Goal: Transaction & Acquisition: Book appointment/travel/reservation

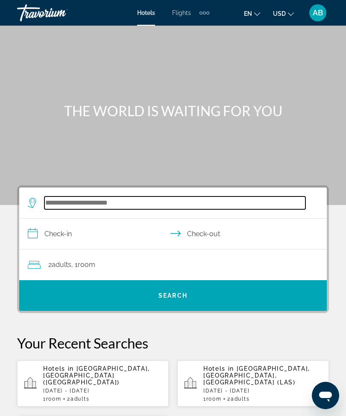
click at [92, 209] on input "Search hotel destination" at bounding box center [174, 203] width 261 height 13
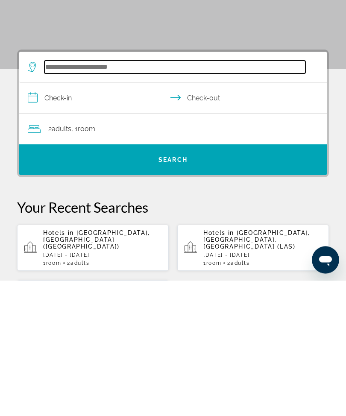
scroll to position [21, 0]
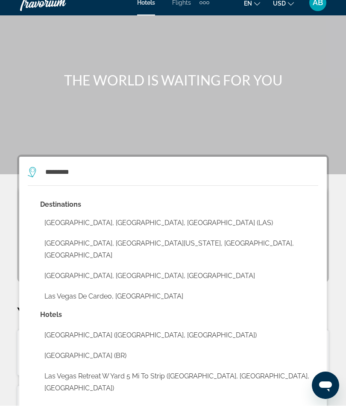
click at [145, 225] on button "[GEOGRAPHIC_DATA], [GEOGRAPHIC_DATA], [GEOGRAPHIC_DATA] (LAS)" at bounding box center [179, 233] width 278 height 16
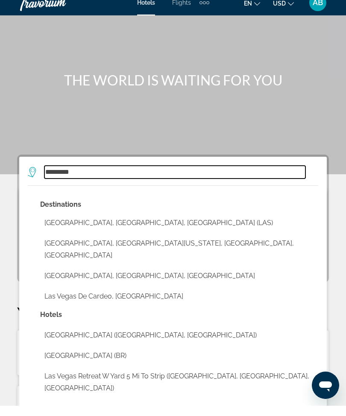
type input "**********"
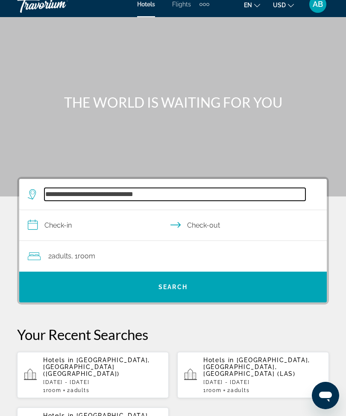
scroll to position [8, 0]
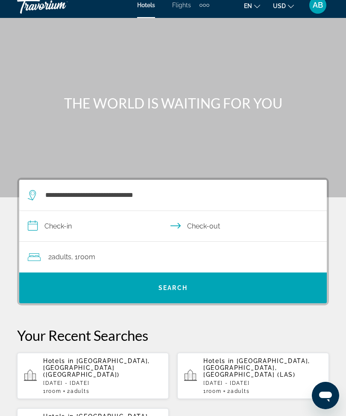
click at [43, 233] on input "**********" at bounding box center [174, 227] width 311 height 33
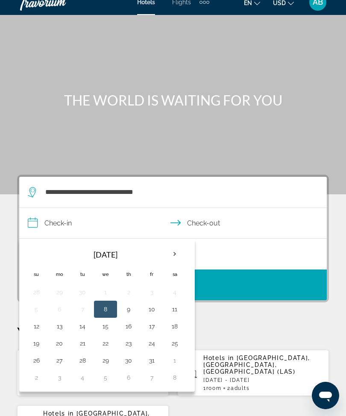
scroll to position [9, 0]
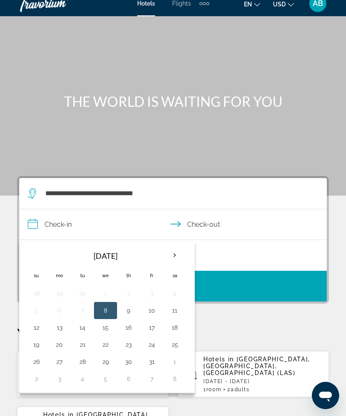
click at [176, 258] on th "Next month" at bounding box center [174, 255] width 23 height 19
click at [175, 258] on th "Next month" at bounding box center [174, 255] width 23 height 19
click at [174, 258] on th "Next month" at bounding box center [174, 255] width 23 height 19
click at [183, 260] on th "Next month" at bounding box center [174, 255] width 23 height 19
click at [73, 328] on td "10" at bounding box center [82, 327] width 23 height 17
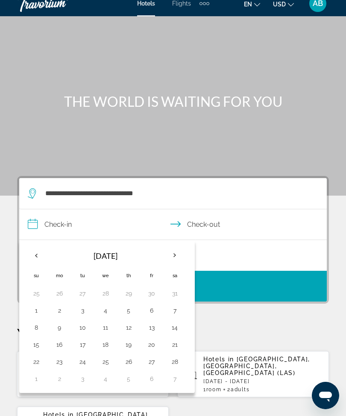
click at [152, 333] on button "13" at bounding box center [152, 328] width 14 height 12
click at [79, 333] on button "10" at bounding box center [83, 328] width 14 height 12
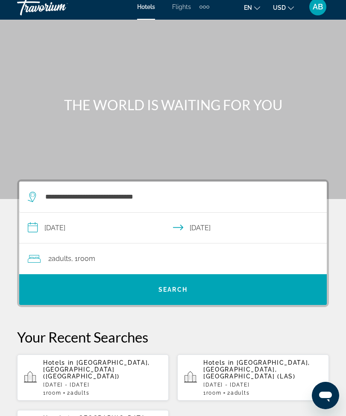
scroll to position [0, 0]
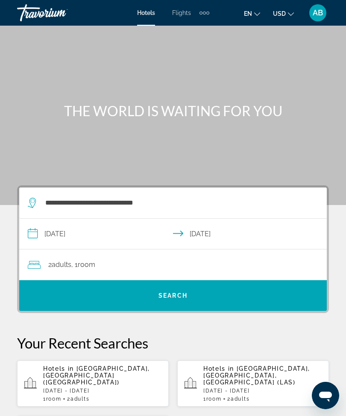
click at [37, 240] on input "**********" at bounding box center [174, 235] width 311 height 33
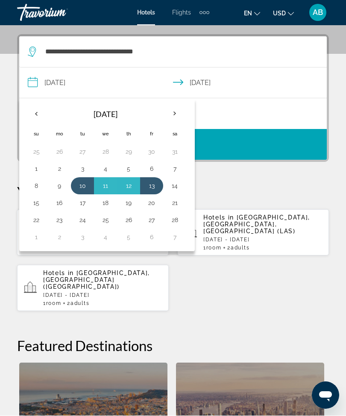
scroll to position [158, 0]
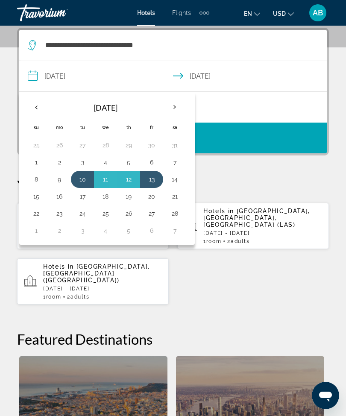
click at [40, 112] on th "Previous month" at bounding box center [36, 107] width 23 height 19
click at [41, 115] on th "Previous month" at bounding box center [36, 107] width 23 height 19
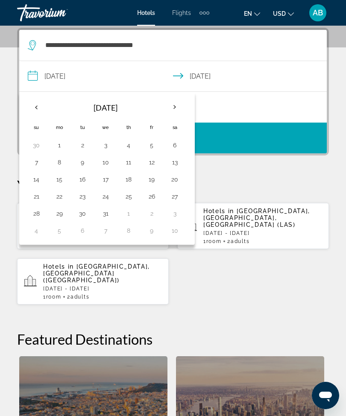
click at [37, 115] on th "Previous month" at bounding box center [36, 107] width 23 height 19
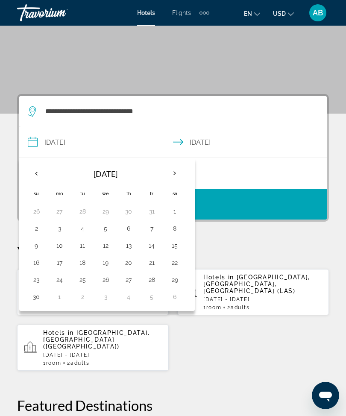
scroll to position [92, 0]
click at [56, 261] on button "17" at bounding box center [60, 262] width 14 height 12
click at [132, 261] on button "20" at bounding box center [129, 262] width 14 height 12
type input "**********"
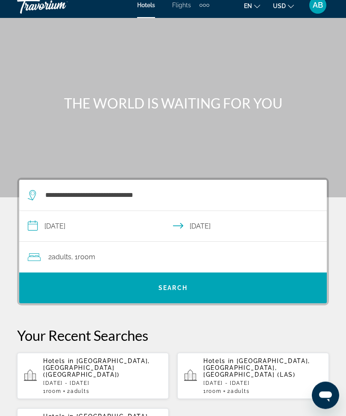
click at [146, 260] on div "2 Adult Adults , 1 Room rooms" at bounding box center [177, 258] width 299 height 12
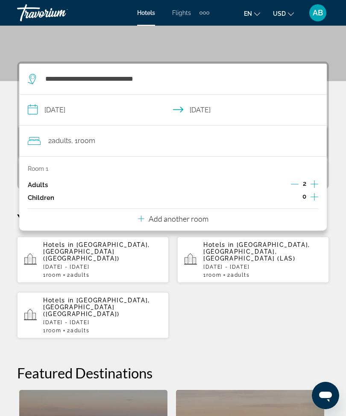
scroll to position [82, 0]
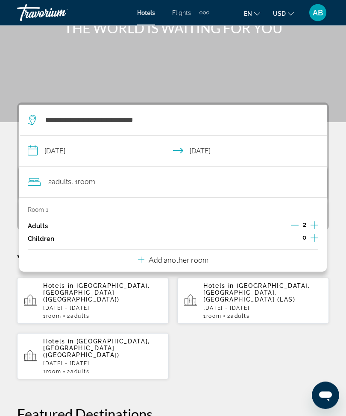
click at [192, 258] on p "Add another room" at bounding box center [179, 260] width 60 height 9
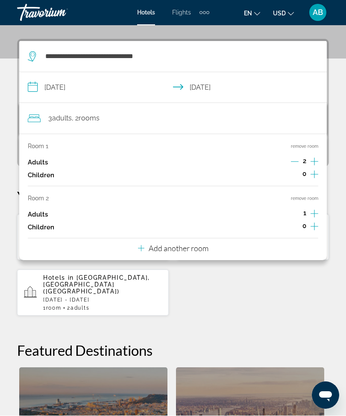
scroll to position [158, 0]
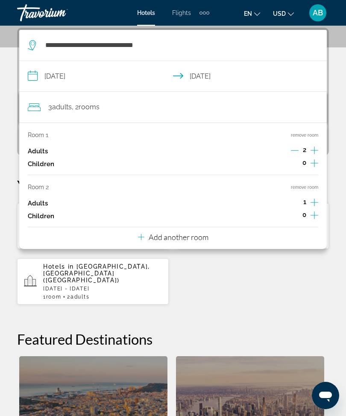
click at [197, 234] on p "Add another room" at bounding box center [179, 236] width 60 height 9
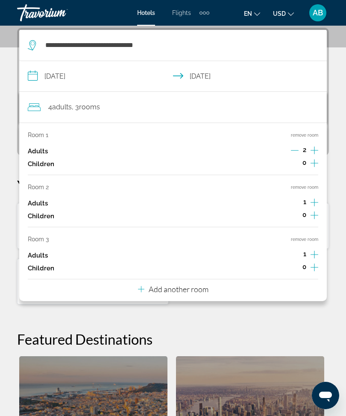
click at [193, 290] on button "Add another room" at bounding box center [173, 288] width 70 height 18
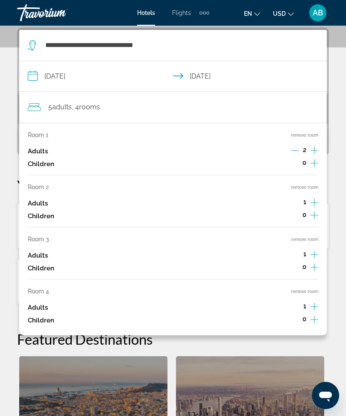
click at [311, 289] on button "remove room" at bounding box center [304, 292] width 27 height 6
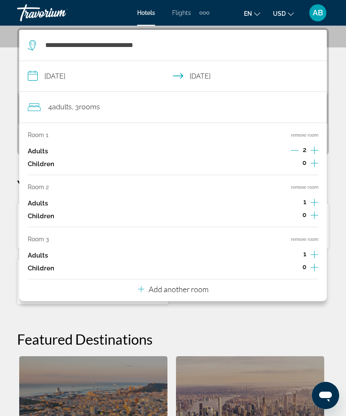
click at [312, 238] on button "remove room" at bounding box center [304, 240] width 27 height 6
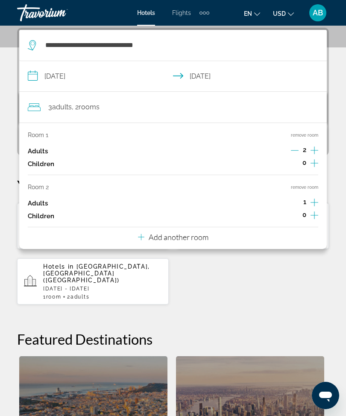
click at [315, 187] on button "remove room" at bounding box center [304, 188] width 27 height 6
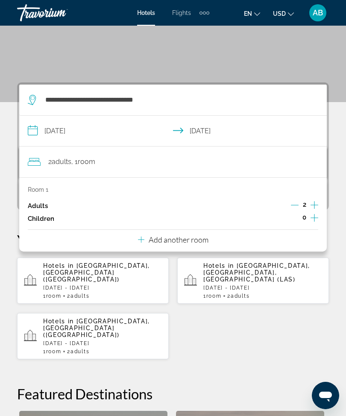
scroll to position [105, 0]
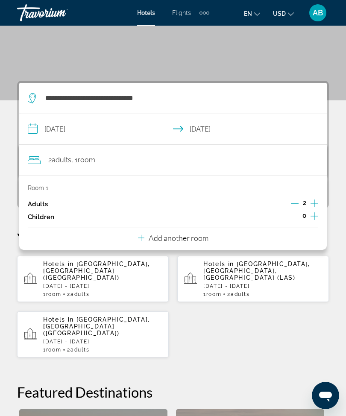
click at [12, 154] on div "**********" at bounding box center [173, 345] width 346 height 528
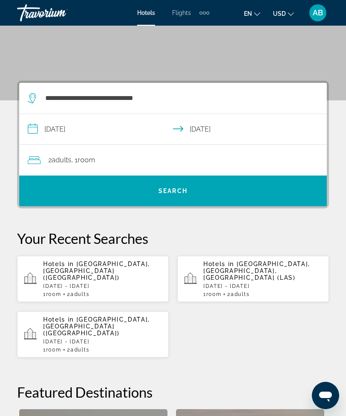
click at [194, 188] on span "Search" at bounding box center [173, 191] width 308 height 21
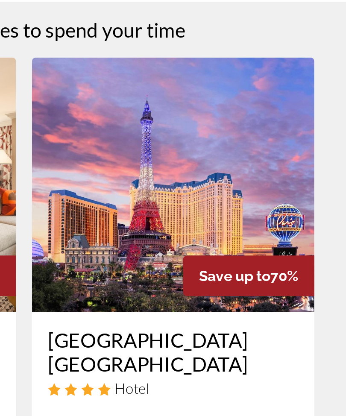
click at [177, 112] on img "Main content" at bounding box center [253, 175] width 152 height 137
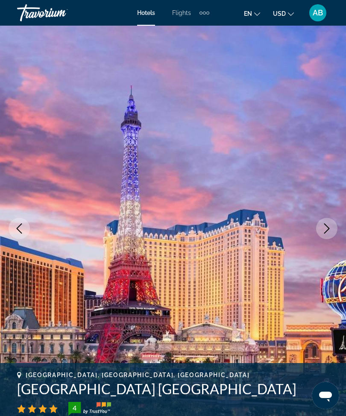
click at [320, 224] on button "Next image" at bounding box center [326, 228] width 21 height 21
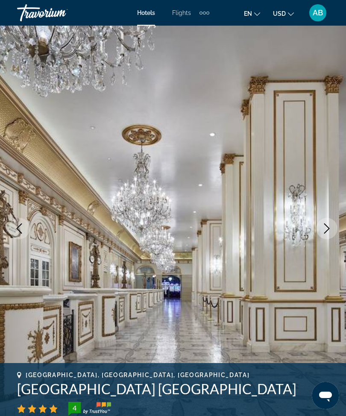
click at [19, 234] on button "Previous image" at bounding box center [19, 228] width 21 height 21
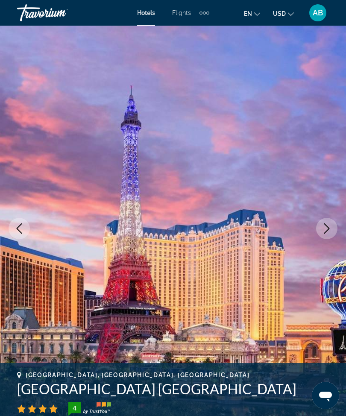
click at [331, 222] on button "Next image" at bounding box center [326, 228] width 21 height 21
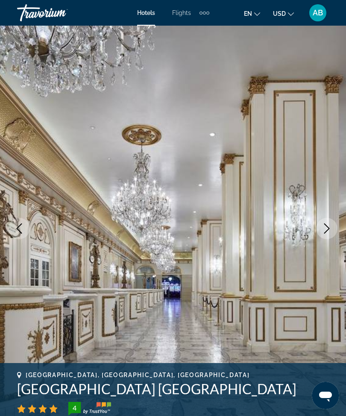
click at [333, 229] on button "Next image" at bounding box center [326, 228] width 21 height 21
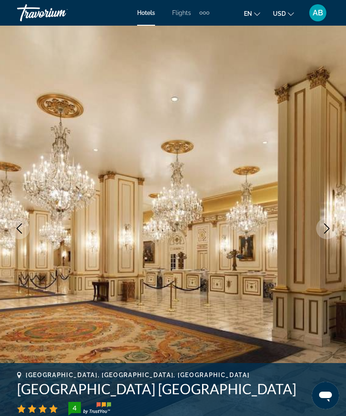
click at [329, 228] on icon "Next image" at bounding box center [327, 228] width 6 height 10
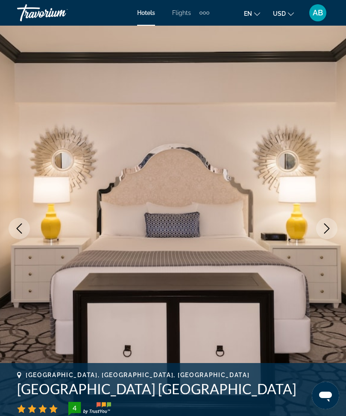
click at [325, 232] on icon "Next image" at bounding box center [327, 228] width 10 height 10
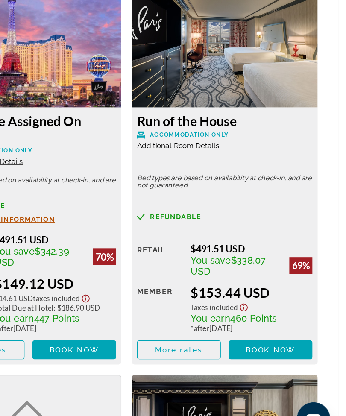
scroll to position [1560, 15]
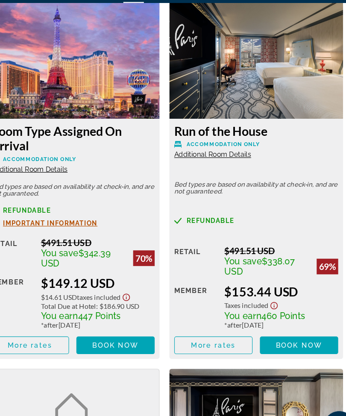
click at [270, 321] on span "Book now" at bounding box center [290, 324] width 41 height 7
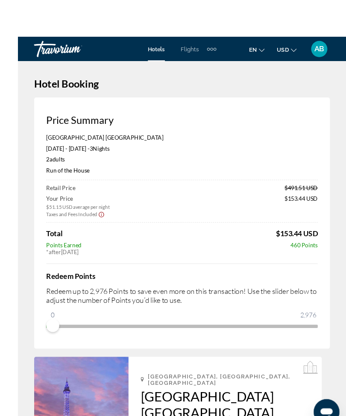
scroll to position [6, 0]
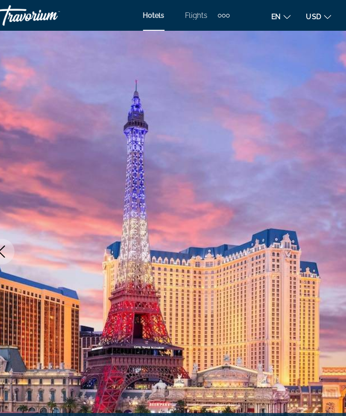
scroll to position [18, 0]
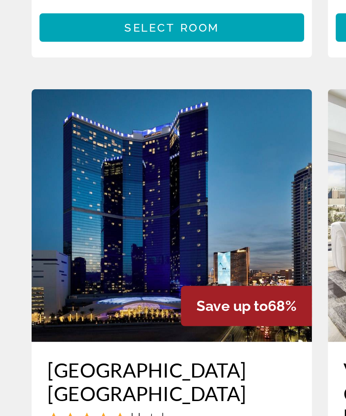
scroll to position [239, 0]
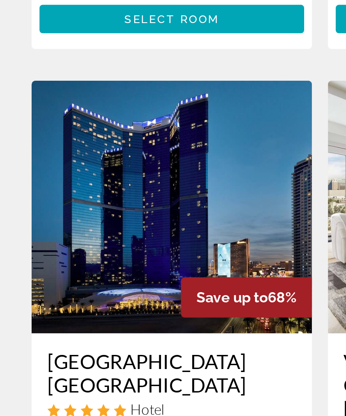
click at [91, 215] on img "Main content" at bounding box center [93, 283] width 152 height 137
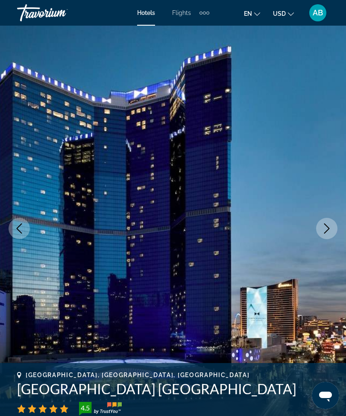
click at [335, 219] on img "Main content" at bounding box center [173, 229] width 346 height 406
click at [319, 237] on img "Main content" at bounding box center [173, 229] width 346 height 406
click at [333, 232] on button "Next image" at bounding box center [326, 228] width 21 height 21
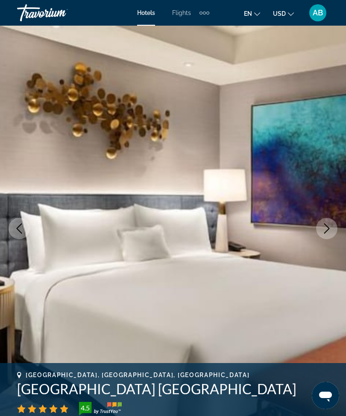
click at [326, 222] on button "Next image" at bounding box center [326, 228] width 21 height 21
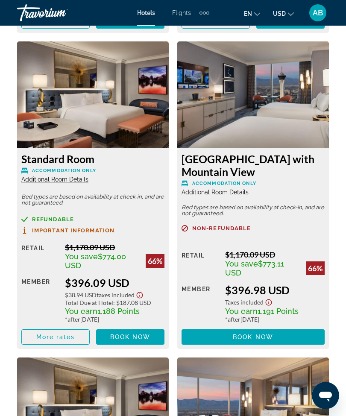
scroll to position [2130, 0]
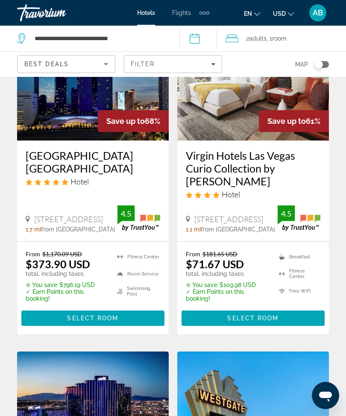
scroll to position [393, 0]
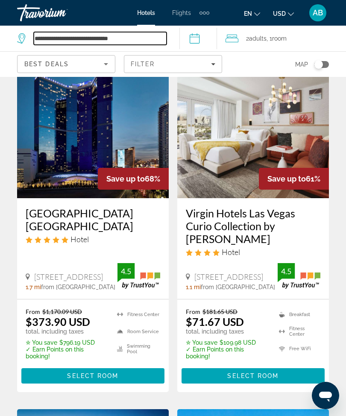
click at [141, 32] on input "**********" at bounding box center [100, 38] width 133 height 13
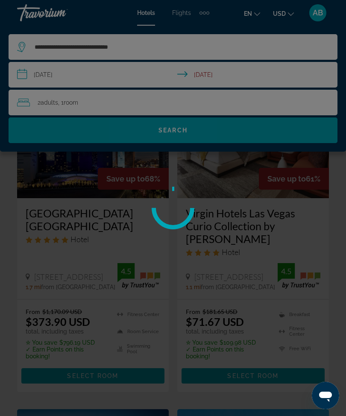
click at [150, 42] on div at bounding box center [173, 208] width 346 height 416
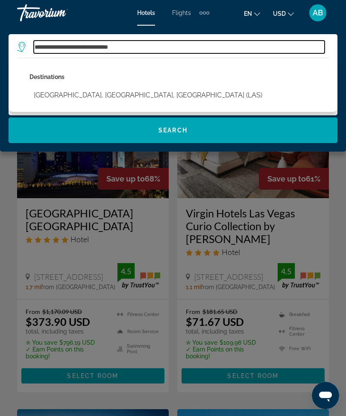
click at [149, 45] on input "**********" at bounding box center [179, 47] width 291 height 13
type input "***"
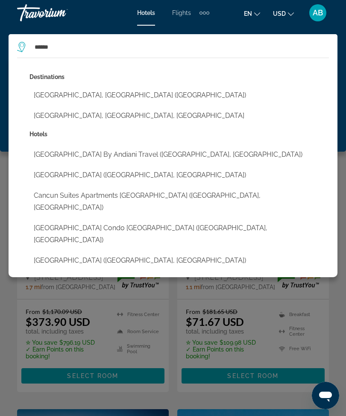
click at [107, 92] on button "[GEOGRAPHIC_DATA], [GEOGRAPHIC_DATA] ([GEOGRAPHIC_DATA])" at bounding box center [179, 95] width 300 height 16
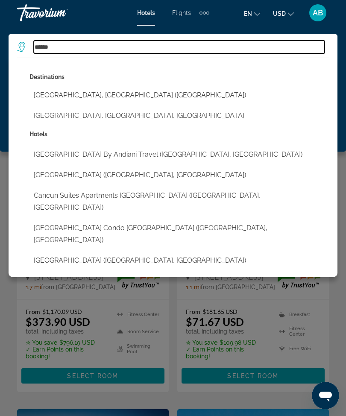
type input "**********"
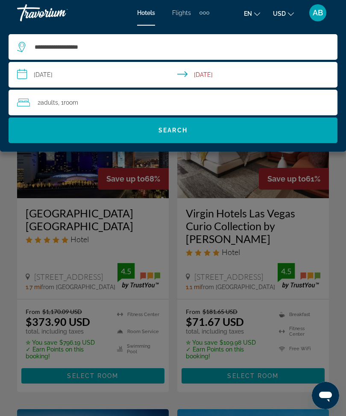
click at [19, 71] on input "**********" at bounding box center [175, 76] width 332 height 28
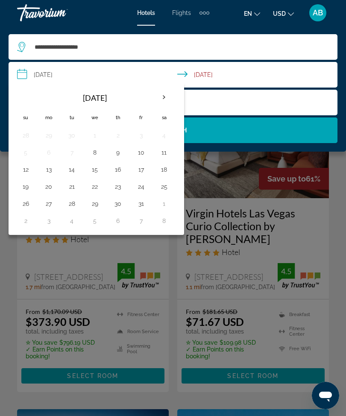
click at [164, 102] on th "Next month" at bounding box center [164, 97] width 23 height 19
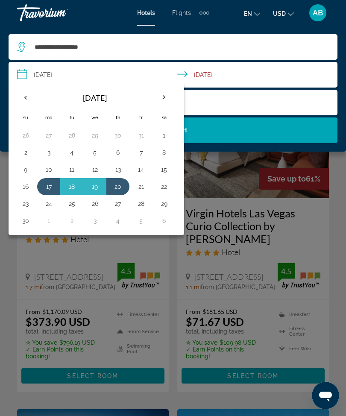
click at [53, 185] on button "17" at bounding box center [49, 187] width 14 height 12
click at [147, 187] on button "21" at bounding box center [141, 187] width 14 height 12
type input "**********"
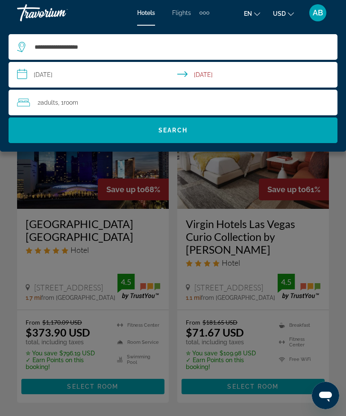
scroll to position [357, 0]
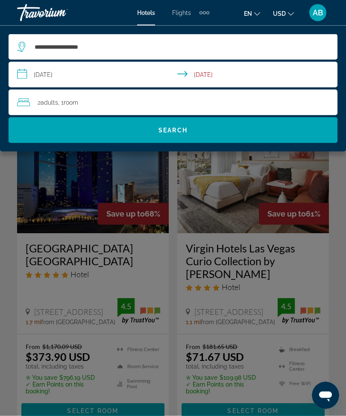
click at [184, 135] on span "Search" at bounding box center [173, 130] width 329 height 21
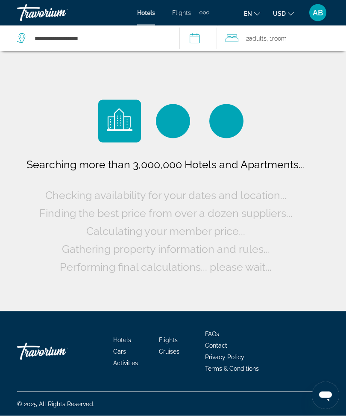
scroll to position [28, 0]
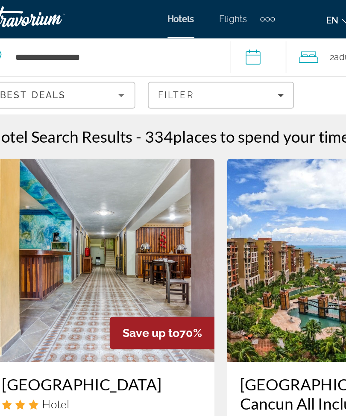
click at [187, 68] on span "Filters" at bounding box center [172, 64] width 97 height 21
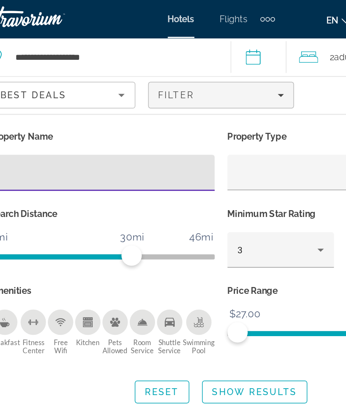
click at [59, 120] on input "Hotel Filters" at bounding box center [93, 117] width 138 height 10
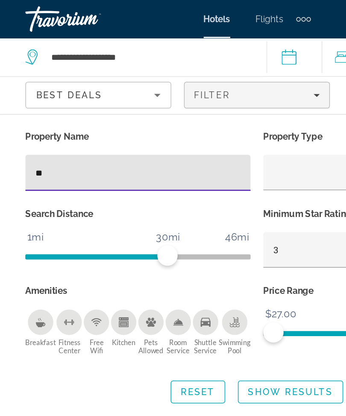
type input "***"
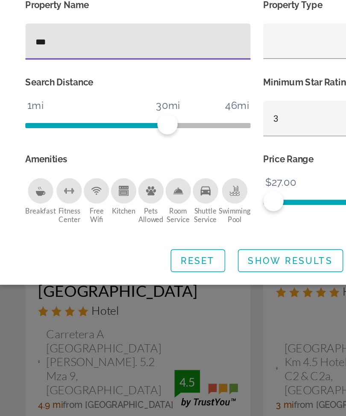
click at [172, 254] on span "Search widget" at bounding box center [196, 264] width 70 height 21
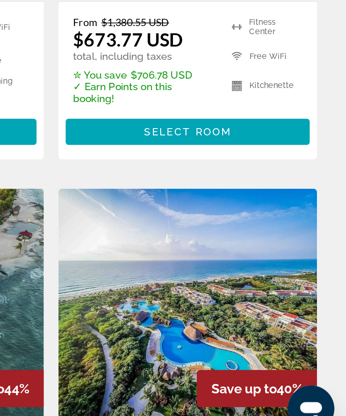
scroll to position [257, 0]
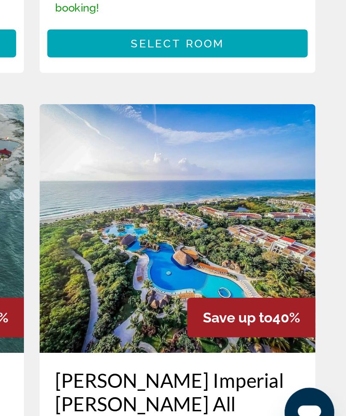
click at [177, 226] on img "Main content" at bounding box center [253, 294] width 152 height 137
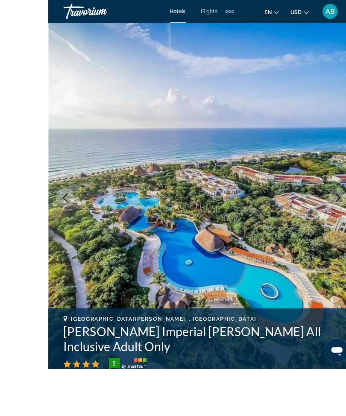
scroll to position [41, 0]
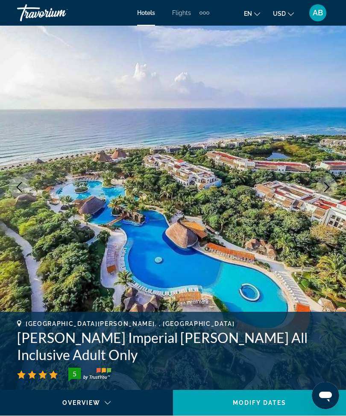
click at [333, 192] on button "Next image" at bounding box center [326, 186] width 21 height 21
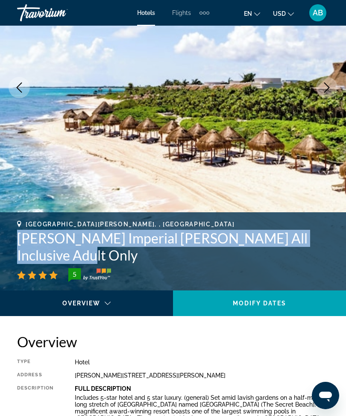
scroll to position [0, 0]
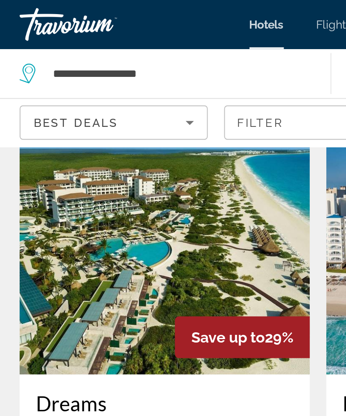
scroll to position [1452, 0]
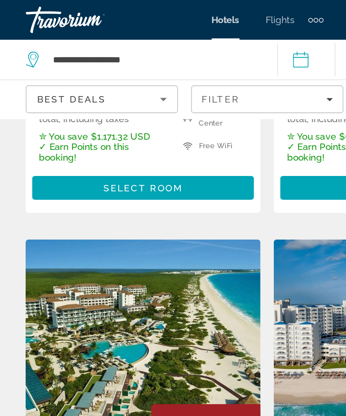
click at [105, 155] on img "Main content" at bounding box center [93, 223] width 152 height 137
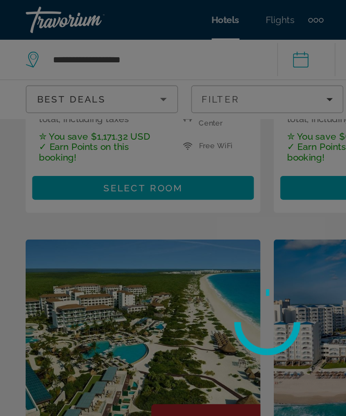
scroll to position [1401, 0]
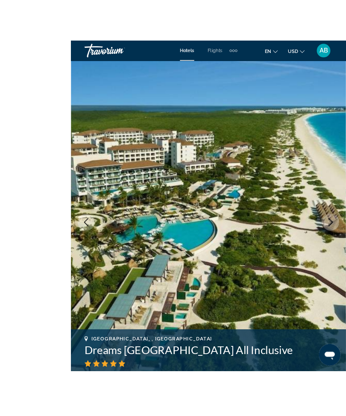
scroll to position [17, 0]
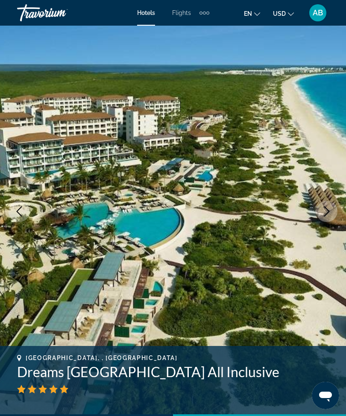
click at [329, 212] on icon "Next image" at bounding box center [327, 211] width 10 height 10
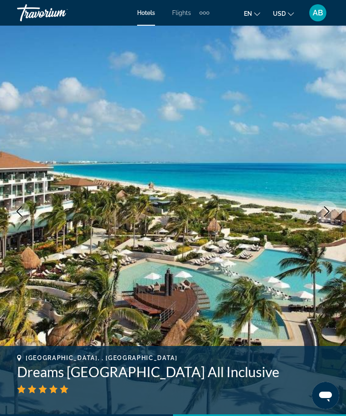
click at [324, 218] on button "Next image" at bounding box center [326, 211] width 21 height 21
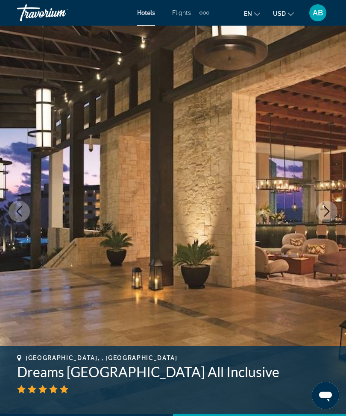
click at [325, 217] on button "Next image" at bounding box center [326, 211] width 21 height 21
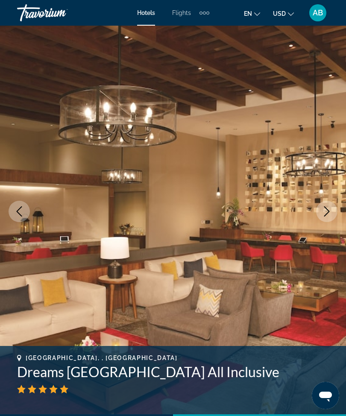
click at [326, 213] on icon "Next image" at bounding box center [327, 211] width 10 height 10
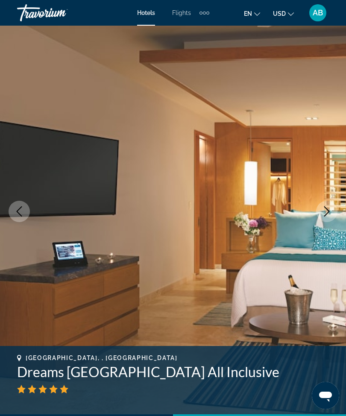
click at [322, 218] on button "Next image" at bounding box center [326, 211] width 21 height 21
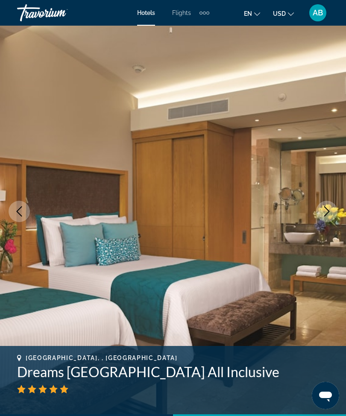
click at [332, 216] on button "Next image" at bounding box center [326, 211] width 21 height 21
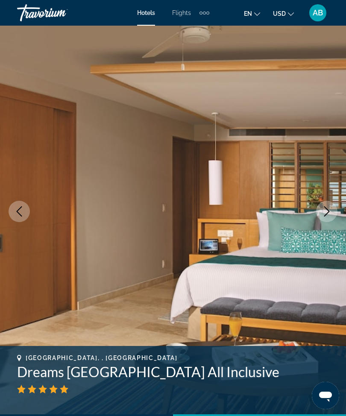
click at [323, 213] on icon "Next image" at bounding box center [327, 211] width 10 height 10
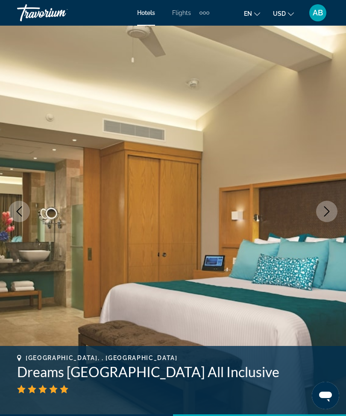
click at [323, 216] on icon "Next image" at bounding box center [327, 211] width 10 height 10
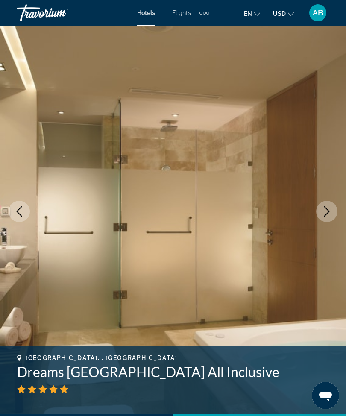
click at [326, 216] on icon "Next image" at bounding box center [327, 211] width 10 height 10
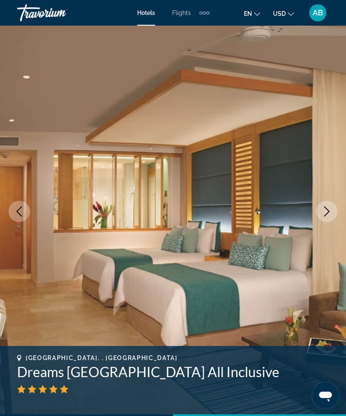
click at [325, 212] on icon "Next image" at bounding box center [327, 211] width 10 height 10
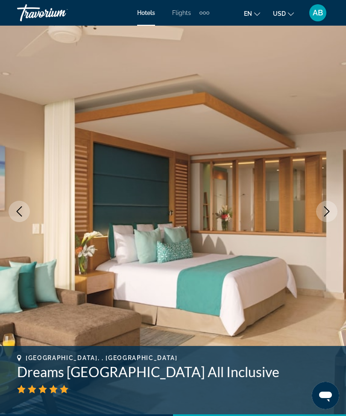
click at [327, 212] on icon "Next image" at bounding box center [327, 211] width 10 height 10
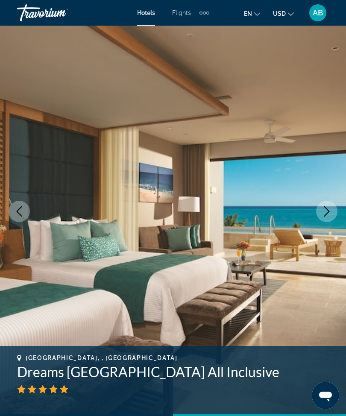
click at [319, 211] on button "Next image" at bounding box center [326, 211] width 21 height 21
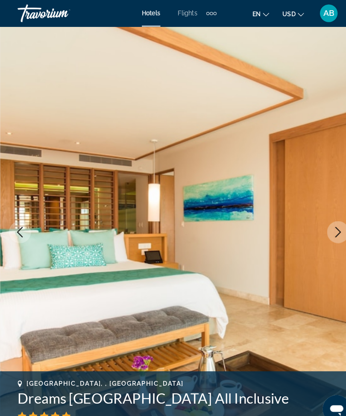
scroll to position [0, 0]
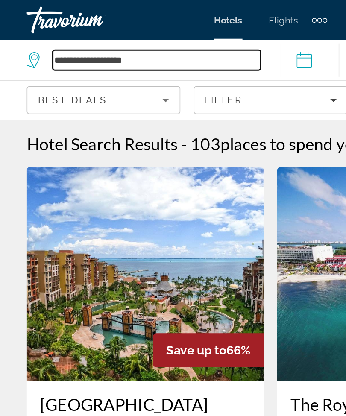
click at [104, 38] on input "**********" at bounding box center [100, 38] width 133 height 13
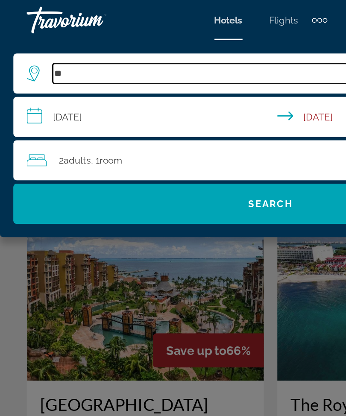
type input "*"
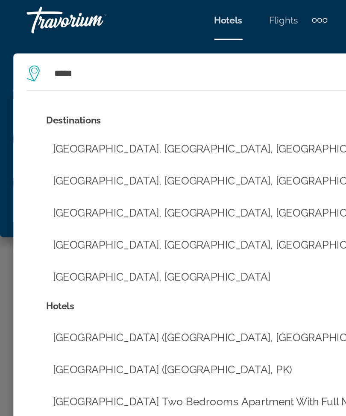
click at [138, 97] on button "[GEOGRAPHIC_DATA], [GEOGRAPHIC_DATA], [GEOGRAPHIC_DATA] (DXB)" at bounding box center [179, 95] width 300 height 16
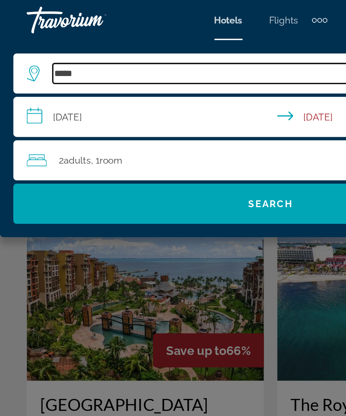
type input "**********"
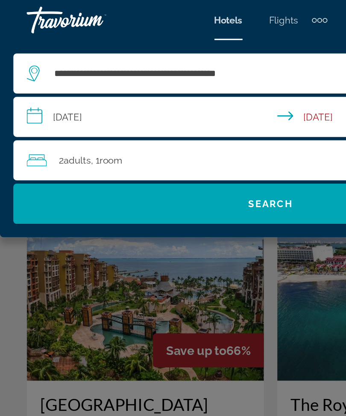
click at [26, 74] on input "**********" at bounding box center [175, 76] width 332 height 28
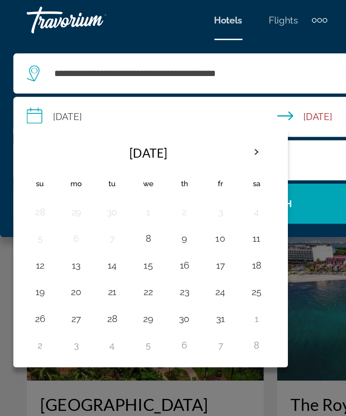
click at [163, 103] on th "Next month" at bounding box center [164, 97] width 23 height 19
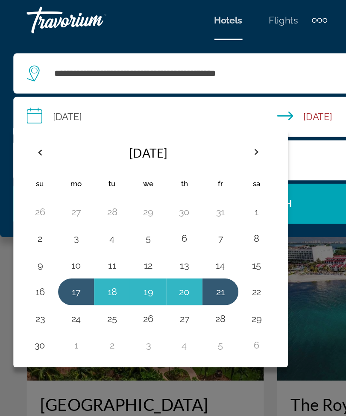
click at [165, 100] on th "Next month" at bounding box center [164, 97] width 23 height 19
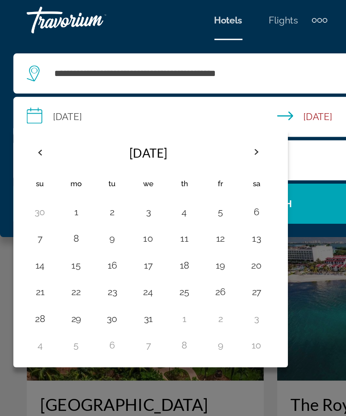
click at [162, 104] on th "Next month" at bounding box center [164, 97] width 23 height 19
click at [168, 101] on th "Next month" at bounding box center [164, 97] width 23 height 19
click at [169, 106] on th "Next month" at bounding box center [164, 97] width 23 height 19
click at [25, 190] on button "15" at bounding box center [26, 187] width 14 height 12
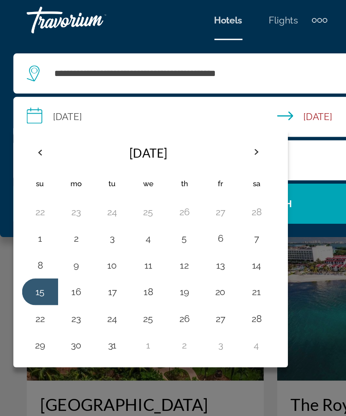
click at [99, 190] on button "18" at bounding box center [95, 187] width 14 height 12
type input "**********"
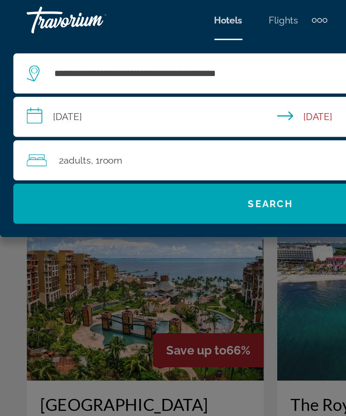
click at [164, 131] on span "Search" at bounding box center [173, 130] width 29 height 7
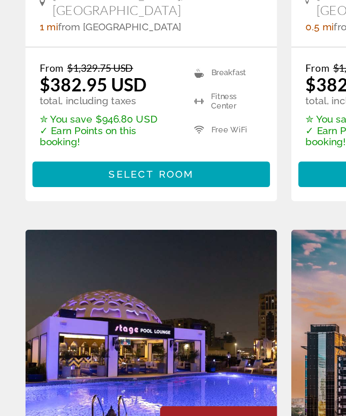
scroll to position [903, 0]
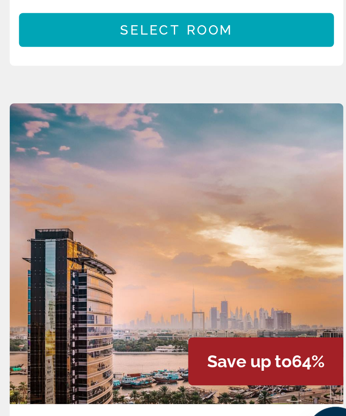
click at [177, 244] on img "Main content" at bounding box center [253, 312] width 152 height 137
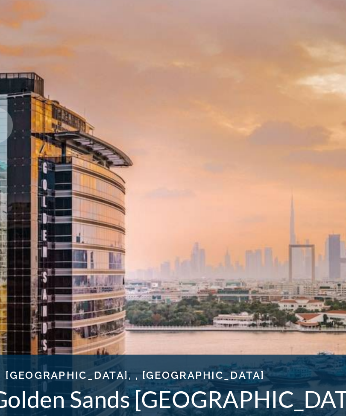
scroll to position [25, 0]
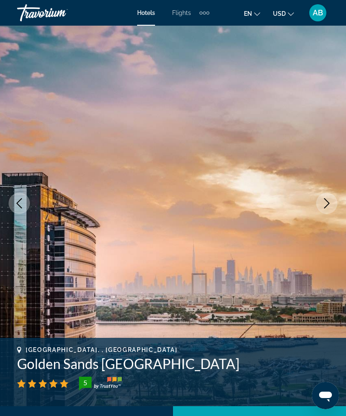
click at [328, 201] on icon "Next image" at bounding box center [327, 203] width 10 height 10
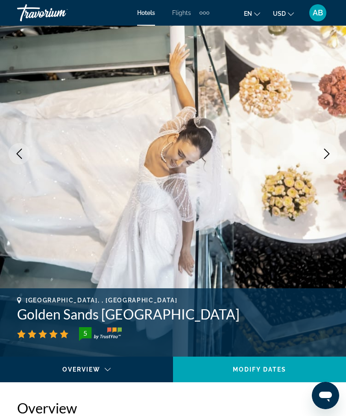
scroll to position [75, 0]
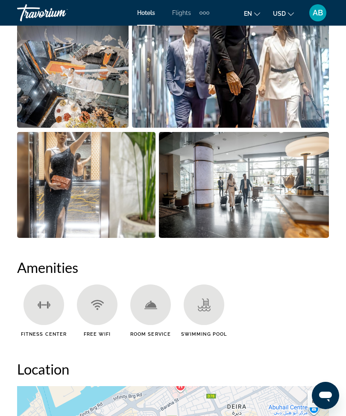
scroll to position [713, 0]
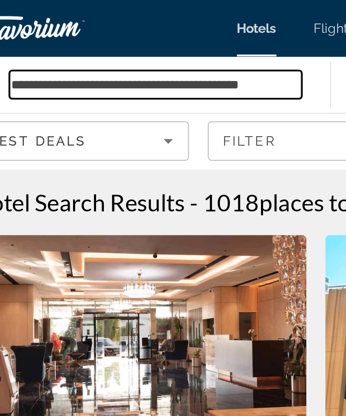
click at [142, 40] on input "**********" at bounding box center [100, 38] width 133 height 13
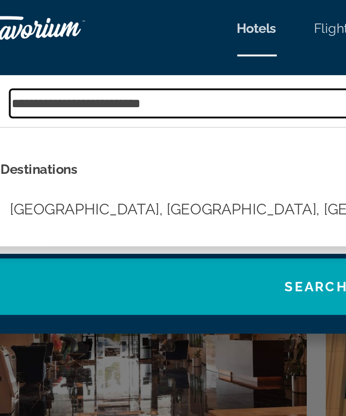
type input "**********"
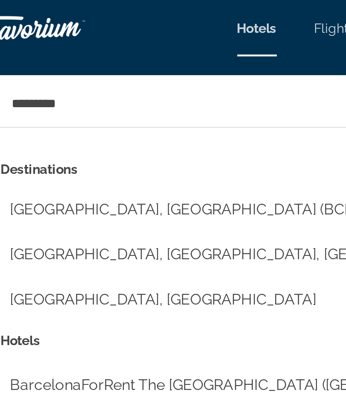
click at [61, 97] on button "[GEOGRAPHIC_DATA], [GEOGRAPHIC_DATA] (BCN)" at bounding box center [179, 95] width 300 height 16
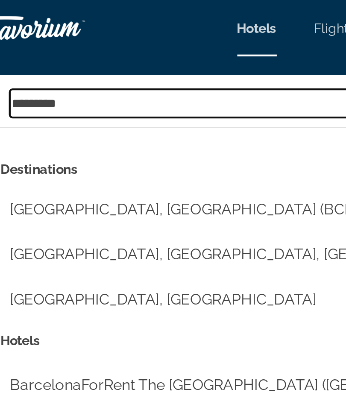
type input "**********"
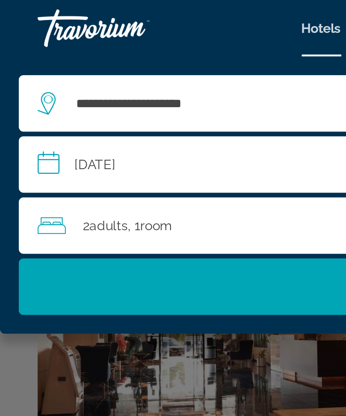
click at [93, 123] on span "Search" at bounding box center [173, 130] width 329 height 21
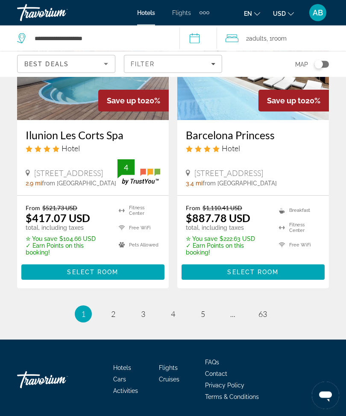
scroll to position [1814, 0]
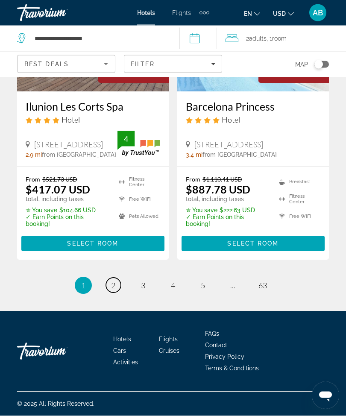
click at [114, 291] on span "2" at bounding box center [113, 285] width 4 height 9
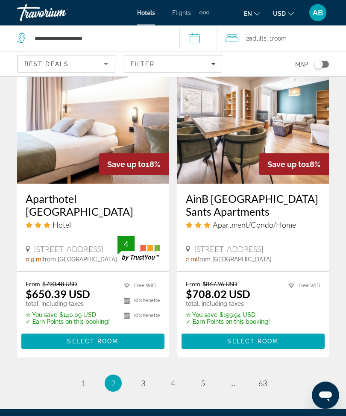
scroll to position [1715, 0]
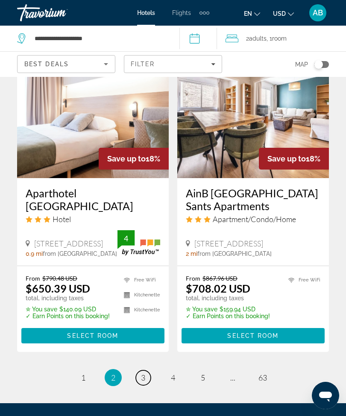
click at [147, 385] on link "page 3" at bounding box center [143, 377] width 15 height 15
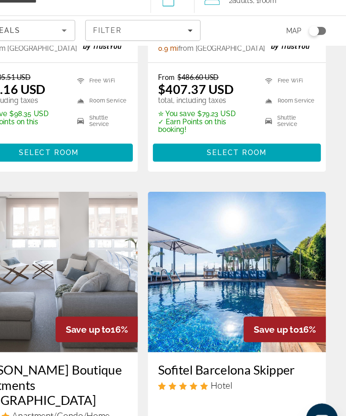
scroll to position [573, 0]
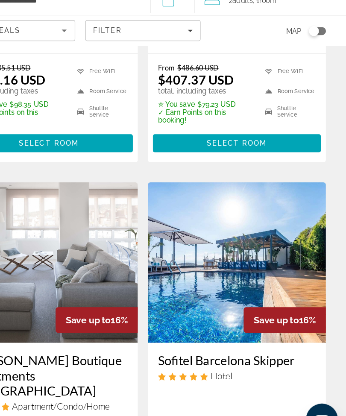
click at [211, 230] on img "Main content" at bounding box center [253, 262] width 152 height 137
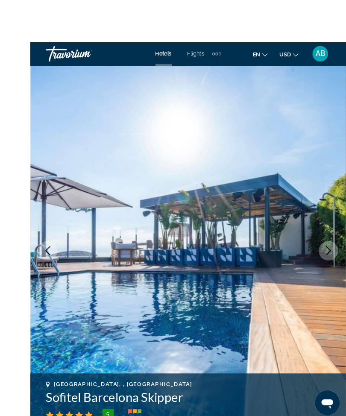
scroll to position [47, 0]
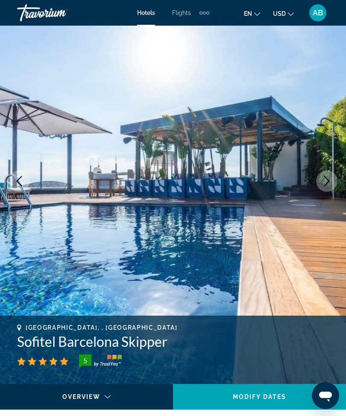
click at [330, 184] on icon "Next image" at bounding box center [327, 181] width 10 height 10
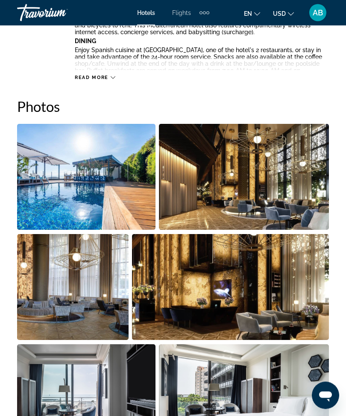
scroll to position [520, 0]
click at [93, 191] on img "Open full-screen image slider" at bounding box center [86, 177] width 138 height 106
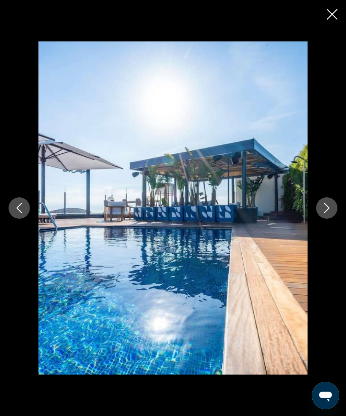
click at [331, 213] on icon "Next image" at bounding box center [327, 208] width 10 height 10
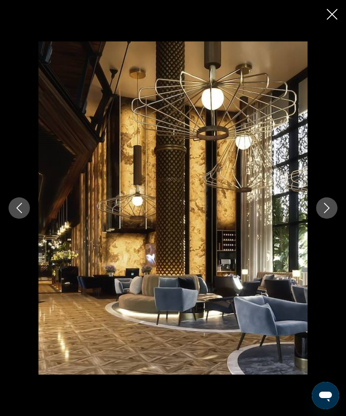
click at [329, 213] on icon "Next image" at bounding box center [327, 208] width 10 height 10
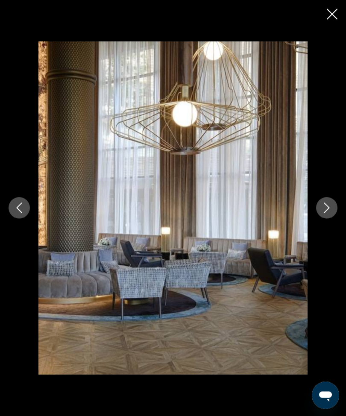
scroll to position [464, 0]
click at [323, 213] on icon "Next image" at bounding box center [327, 208] width 10 height 10
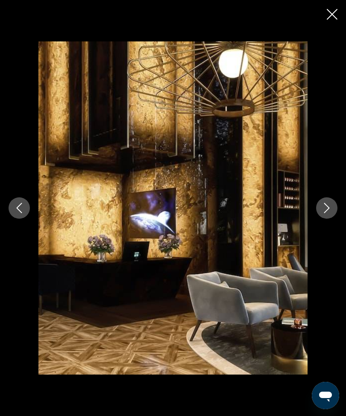
click at [325, 213] on icon "Next image" at bounding box center [327, 208] width 10 height 10
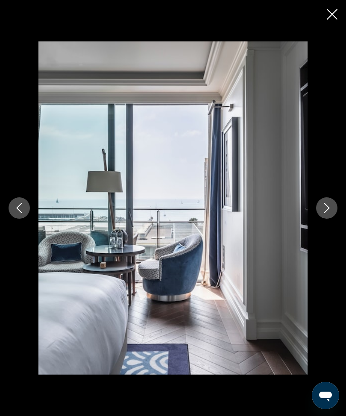
click at [335, 219] on button "Next image" at bounding box center [326, 207] width 21 height 21
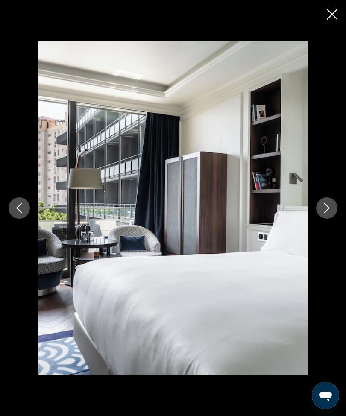
click at [327, 213] on icon "Next image" at bounding box center [327, 208] width 10 height 10
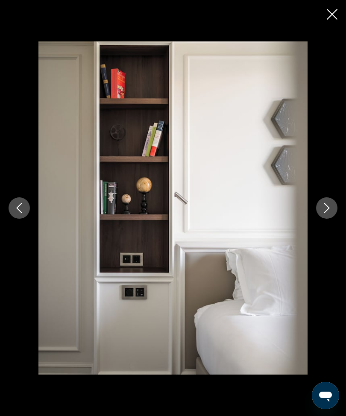
click at [326, 213] on icon "Next image" at bounding box center [327, 208] width 10 height 10
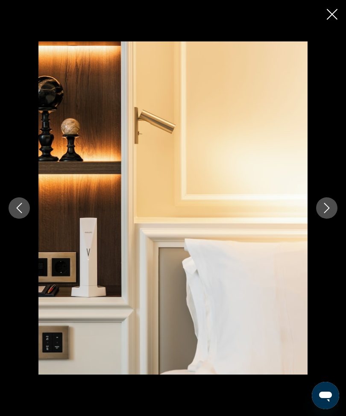
click at [325, 213] on icon "Next image" at bounding box center [327, 208] width 10 height 10
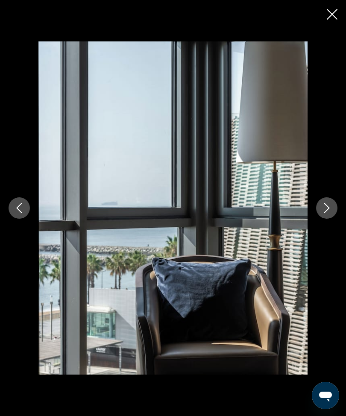
click at [327, 213] on icon "Next image" at bounding box center [327, 208] width 10 height 10
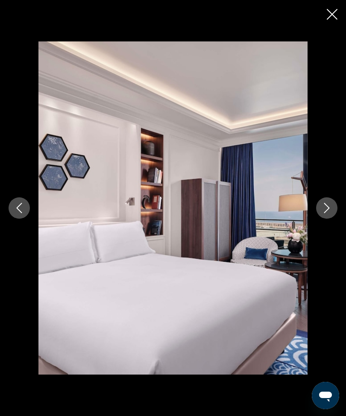
click at [327, 213] on icon "Next image" at bounding box center [327, 208] width 10 height 10
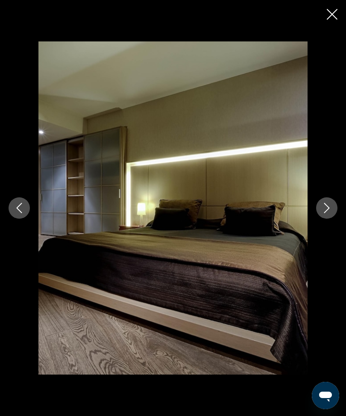
click at [332, 219] on button "Next image" at bounding box center [326, 207] width 21 height 21
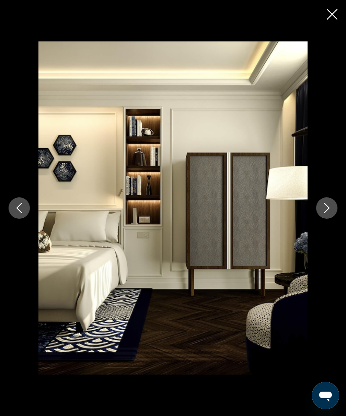
click at [323, 219] on button "Next image" at bounding box center [326, 207] width 21 height 21
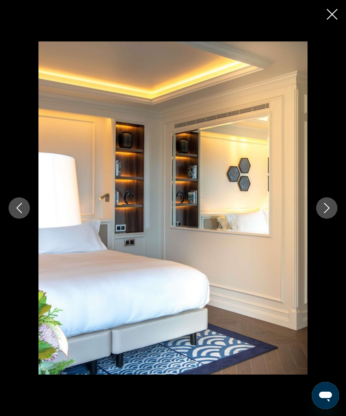
click at [326, 213] on icon "Next image" at bounding box center [327, 208] width 6 height 10
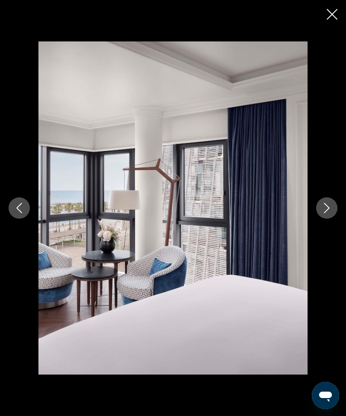
click at [327, 213] on icon "Next image" at bounding box center [327, 208] width 6 height 10
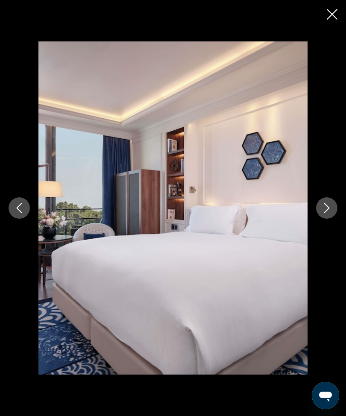
click at [326, 213] on icon "Next image" at bounding box center [327, 208] width 10 height 10
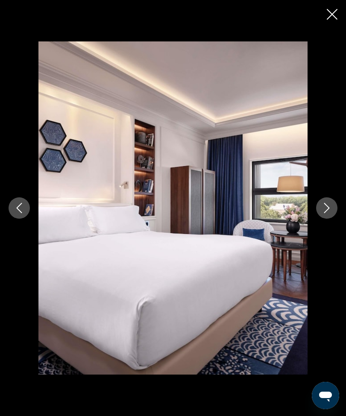
click at [331, 11] on icon "Close slideshow" at bounding box center [332, 14] width 11 height 11
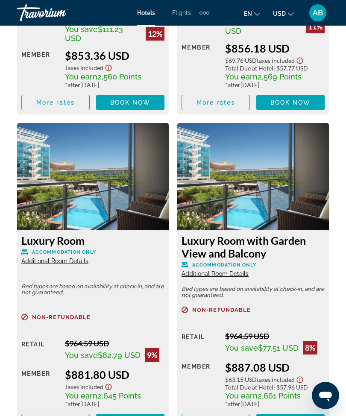
scroll to position [2430, 0]
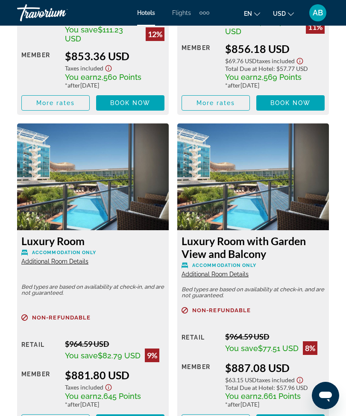
click at [143, 0] on mat-toolbar "Hotels Flights Cars Cruises Activities Hotels Flights Cars Cruises Activities e…" at bounding box center [173, 13] width 346 height 26
